Goal: Task Accomplishment & Management: Use online tool/utility

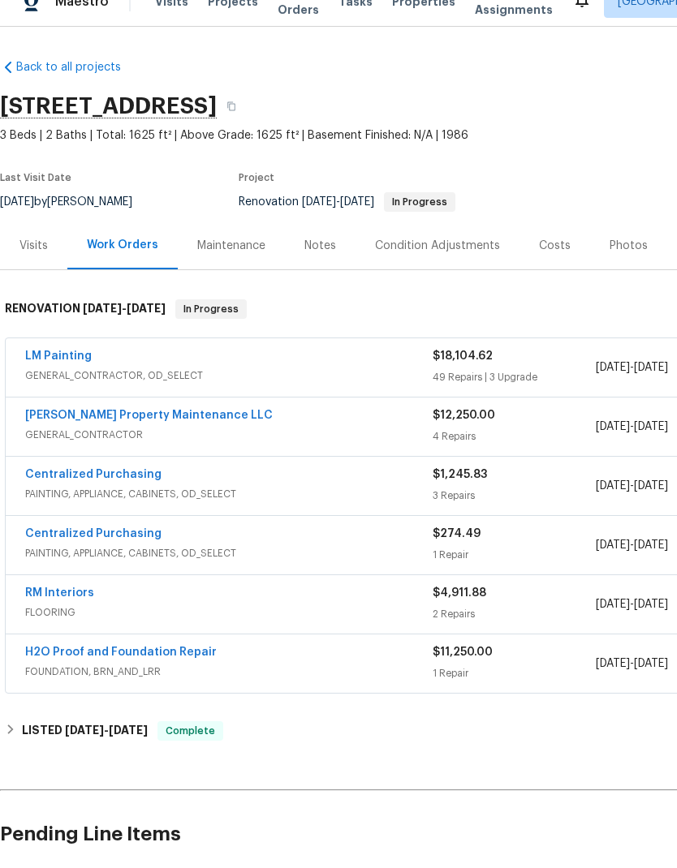
click at [52, 375] on link "LM Painting" at bounding box center [58, 380] width 67 height 11
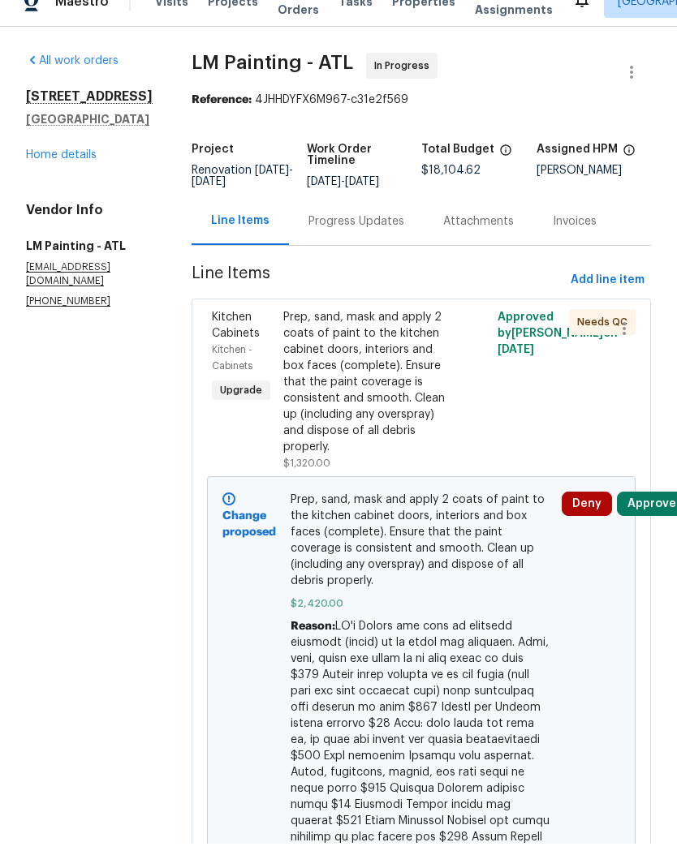
scroll to position [24, 0]
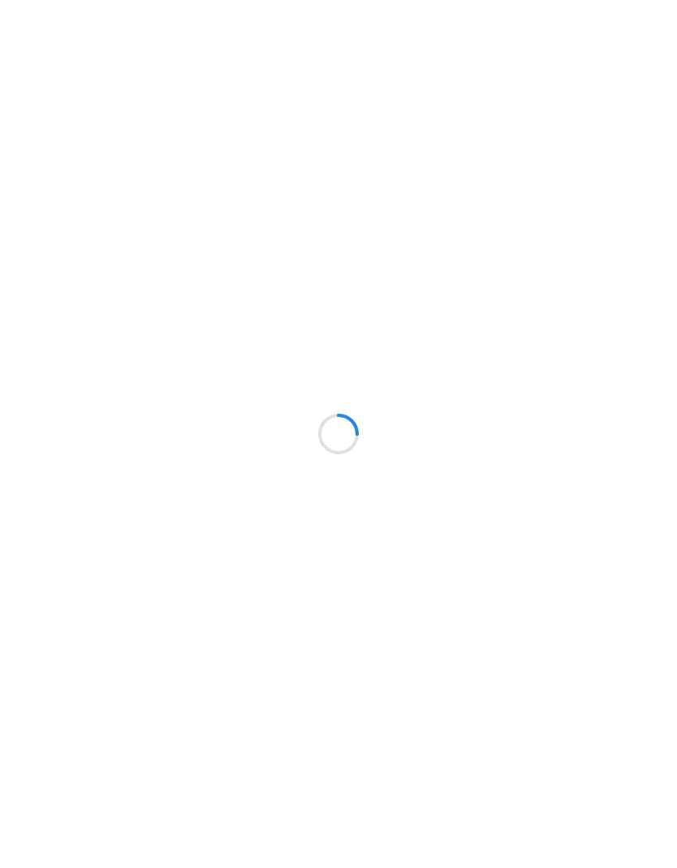
scroll to position [24, 0]
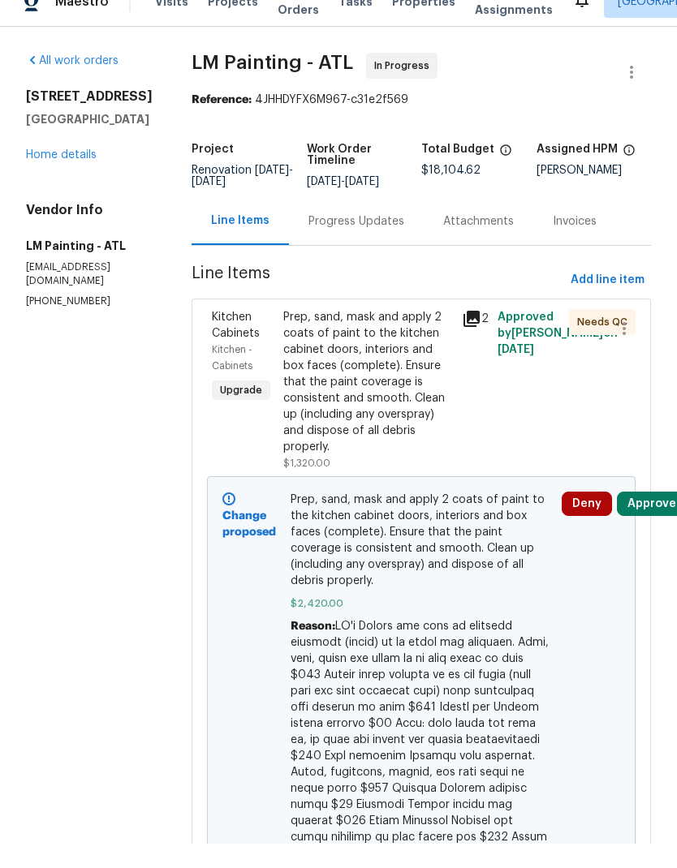
click at [56, 174] on link "Home details" at bounding box center [61, 179] width 71 height 11
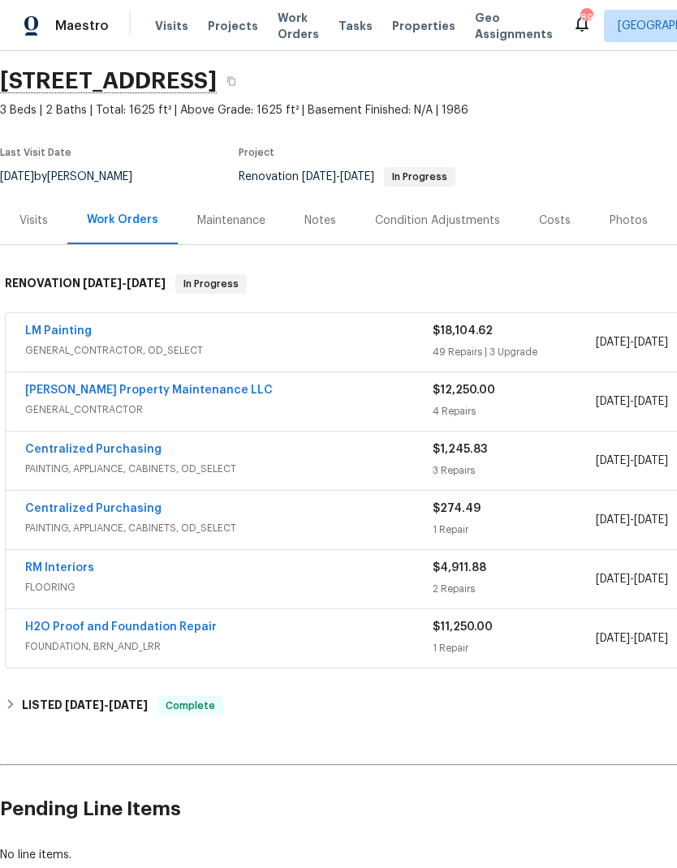
scroll to position [49, 0]
click at [51, 325] on link "LM Painting" at bounding box center [58, 330] width 67 height 11
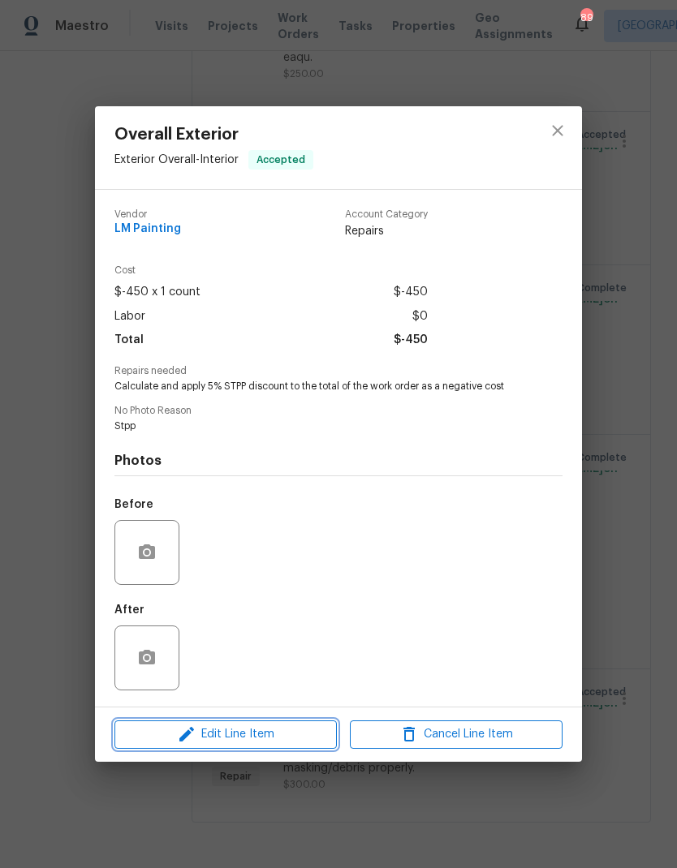
click at [247, 736] on span "Edit Line Item" at bounding box center [225, 735] width 213 height 20
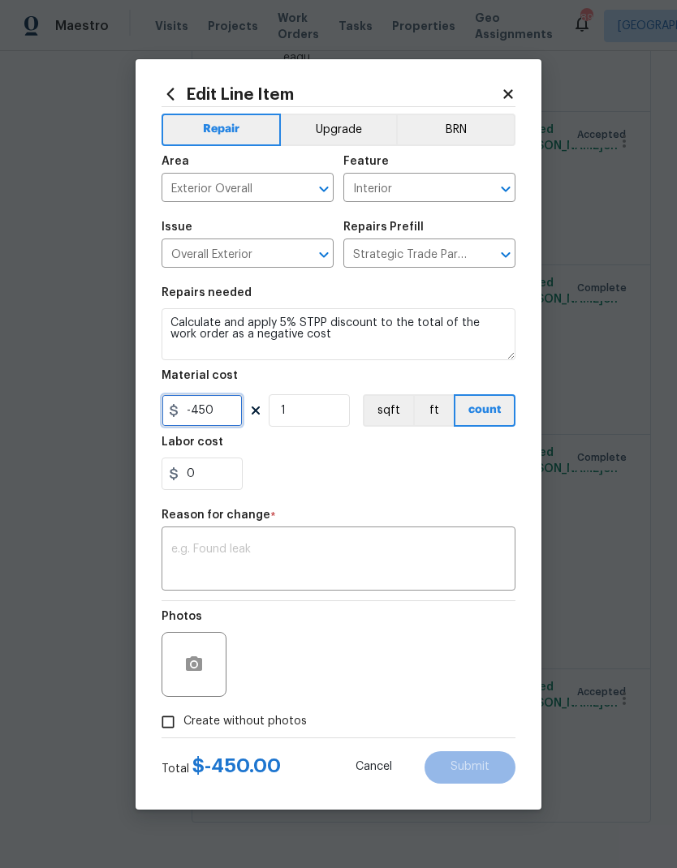
click at [192, 411] on input "-450" at bounding box center [201, 410] width 81 height 32
type input "-1450"
click at [365, 555] on textarea at bounding box center [338, 561] width 334 height 34
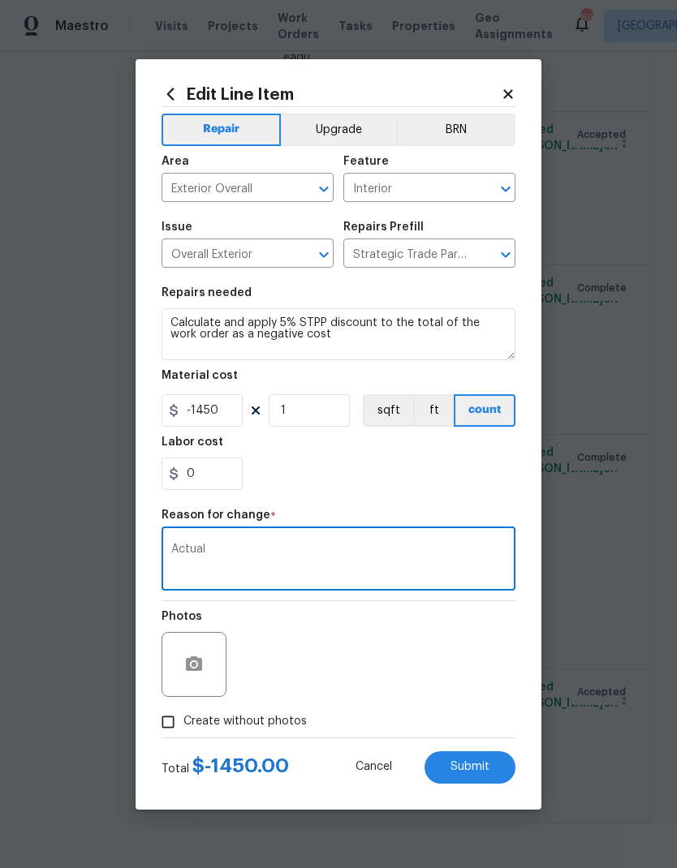
type textarea "Actual"
click at [477, 767] on span "Submit" at bounding box center [469, 767] width 39 height 12
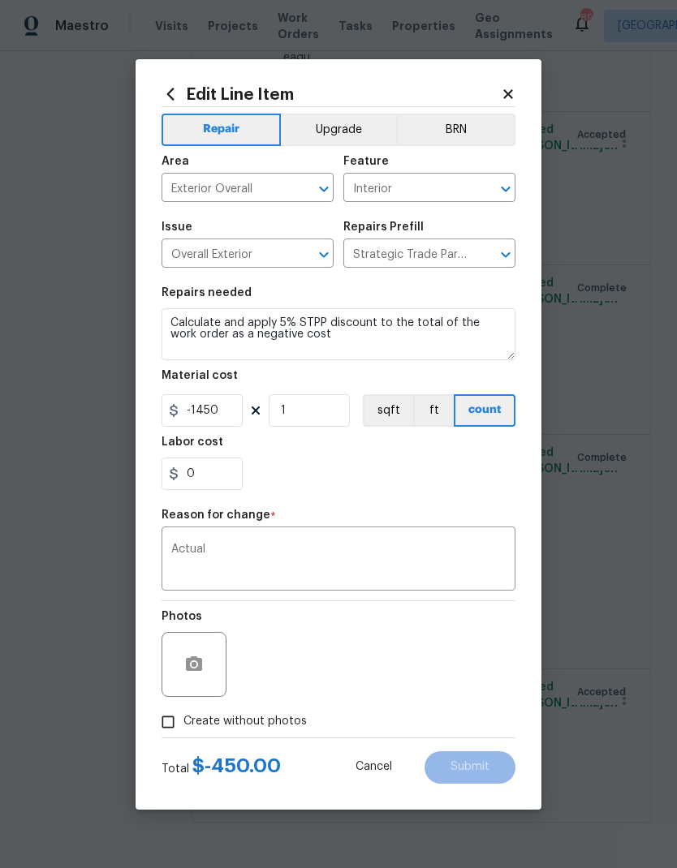
type input "-450"
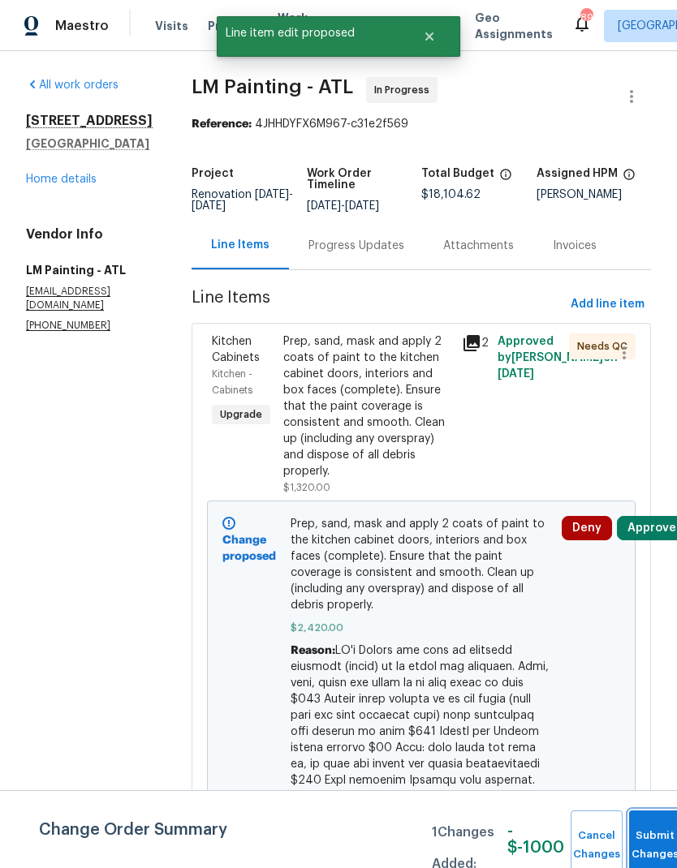
click at [642, 834] on button "Submit Changes" at bounding box center [655, 846] width 52 height 70
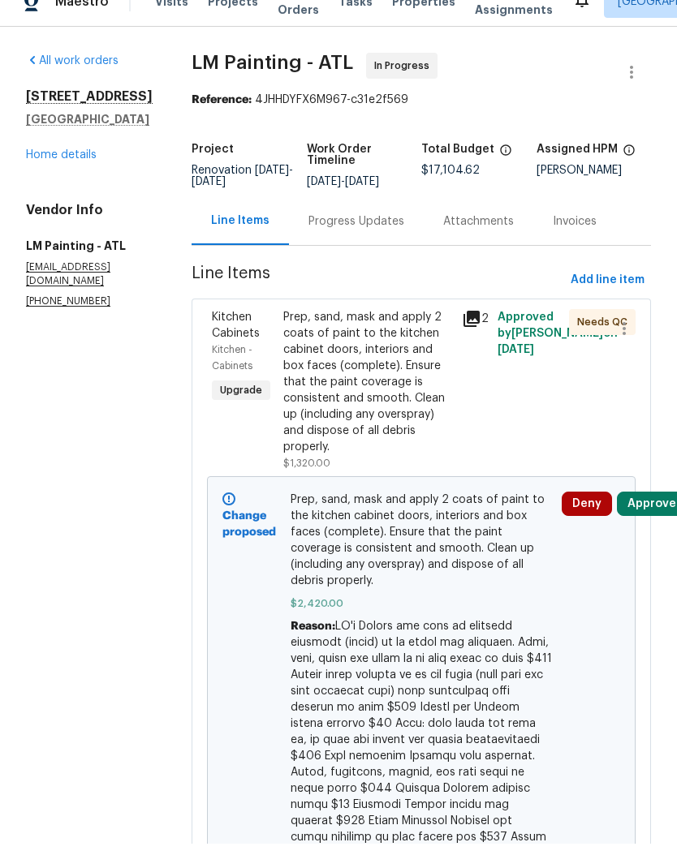
scroll to position [24, 0]
